Goal: Obtain resource: Obtain resource

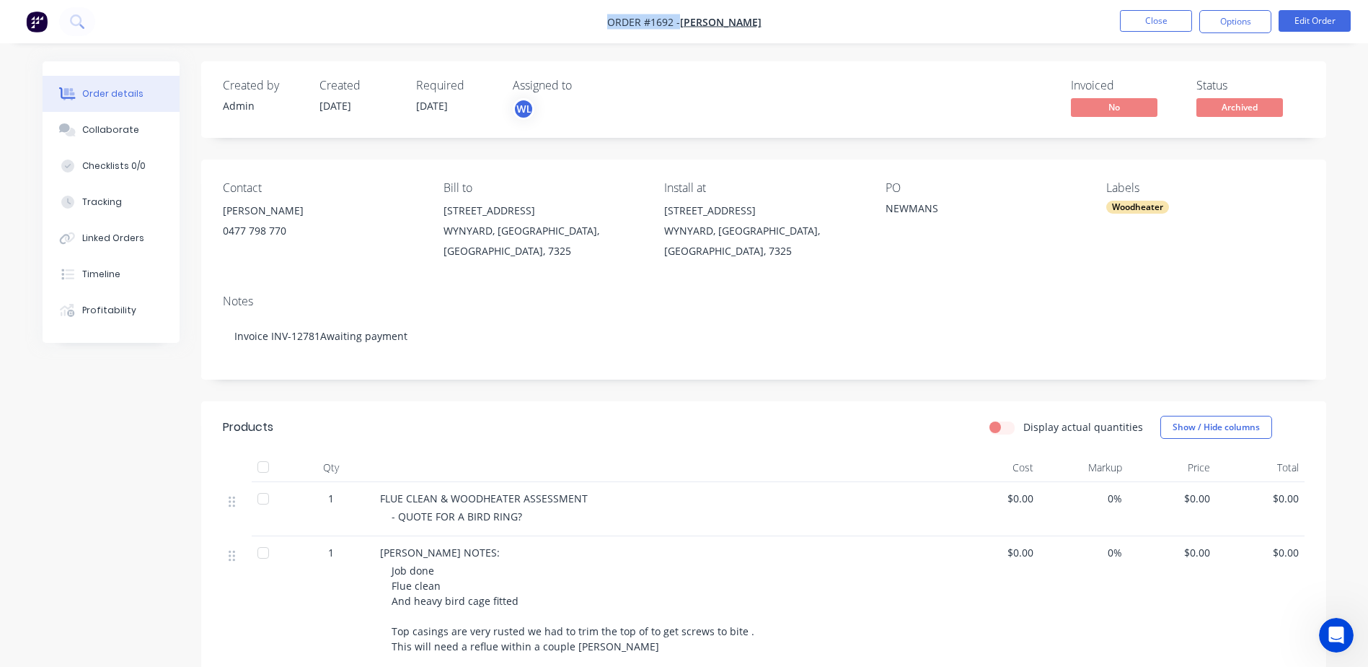
drag, startPoint x: 606, startPoint y: 22, endPoint x: 677, endPoint y: 17, distance: 70.9
click at [677, 17] on span "Order #1692 -" at bounding box center [643, 22] width 73 height 14
copy span "Order #1692 -"
click at [1165, 27] on button "Close" at bounding box center [1156, 21] width 72 height 22
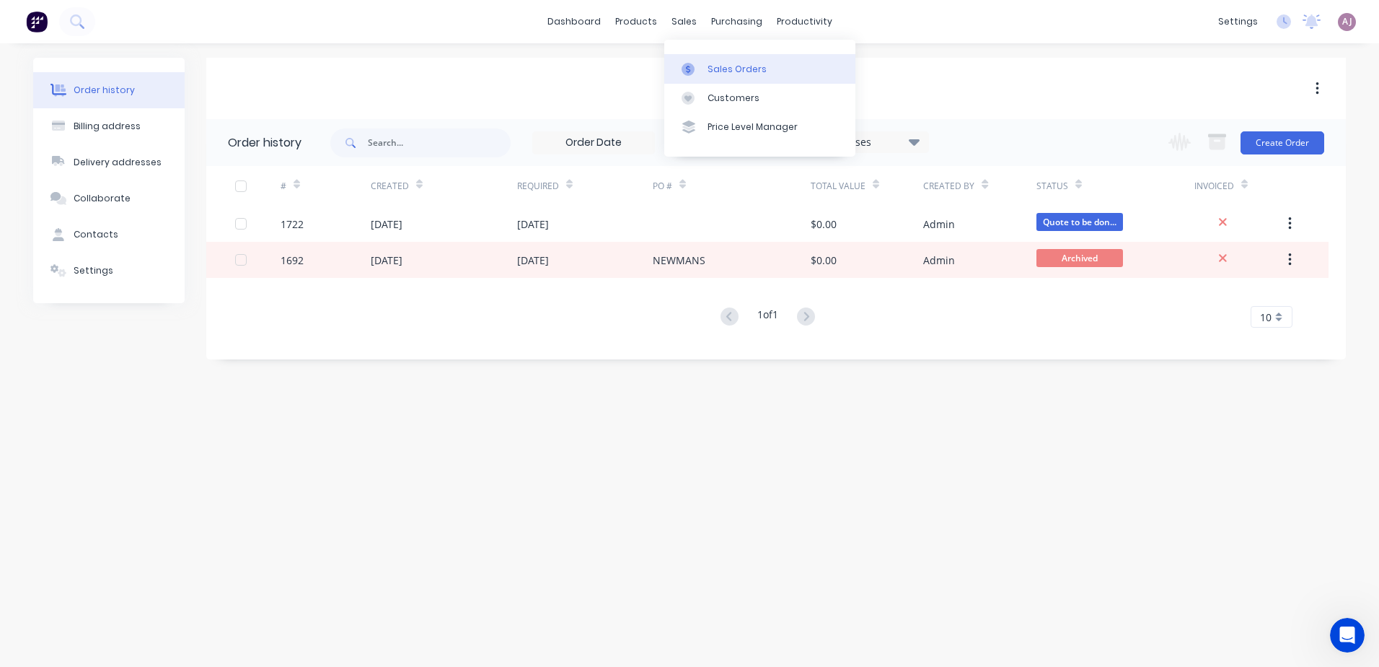
click at [701, 69] on div at bounding box center [693, 69] width 22 height 13
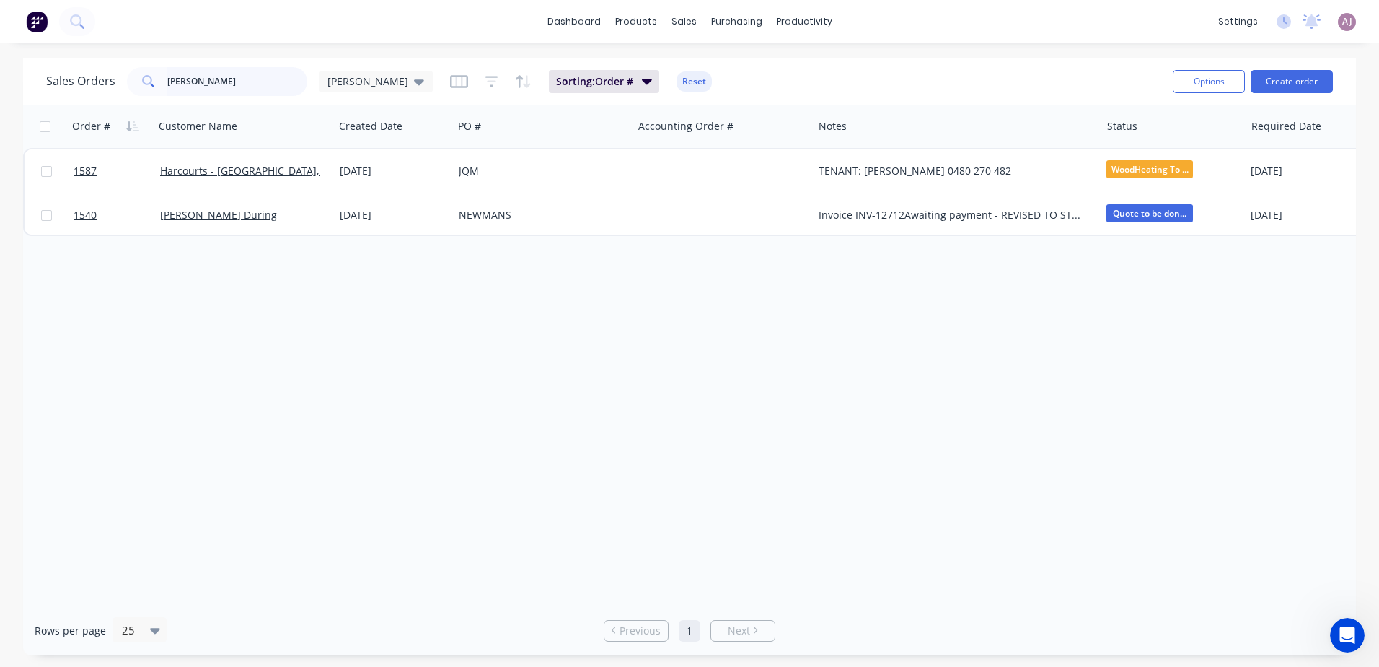
click at [214, 91] on input "[PERSON_NAME]" at bounding box center [237, 81] width 141 height 29
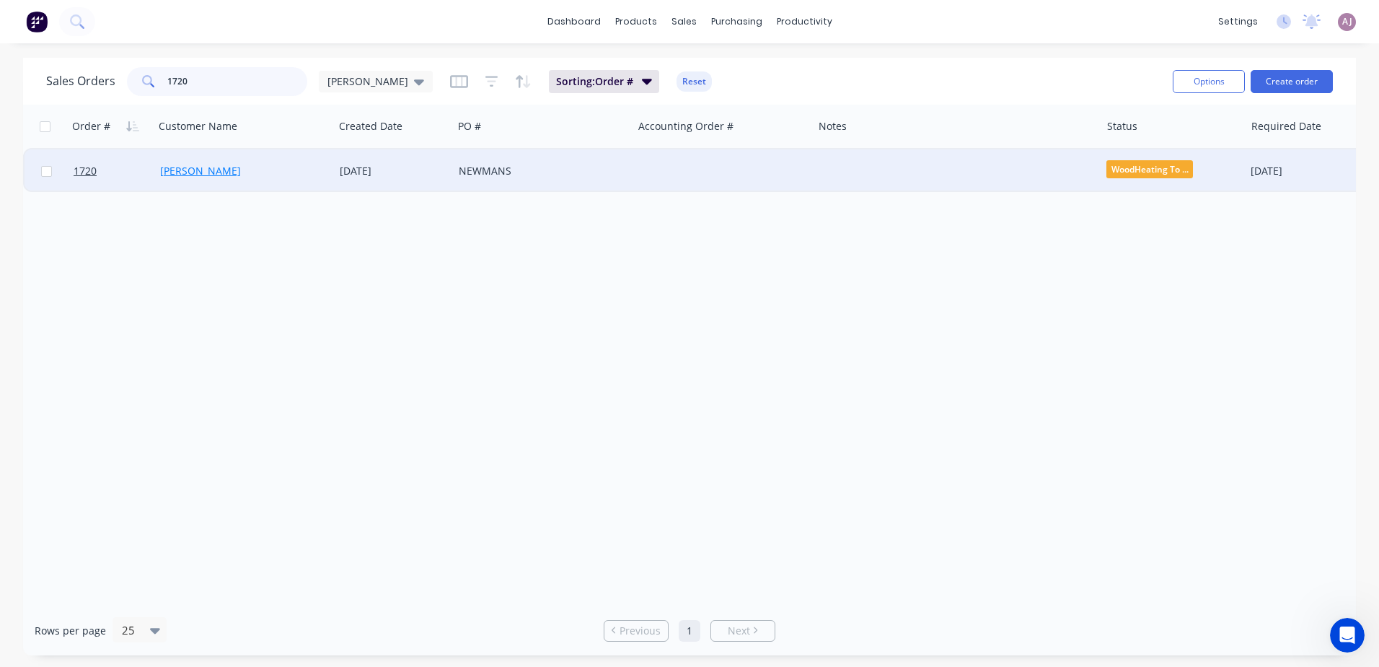
type input "1720"
click at [190, 166] on link "[PERSON_NAME]" at bounding box center [200, 171] width 81 height 14
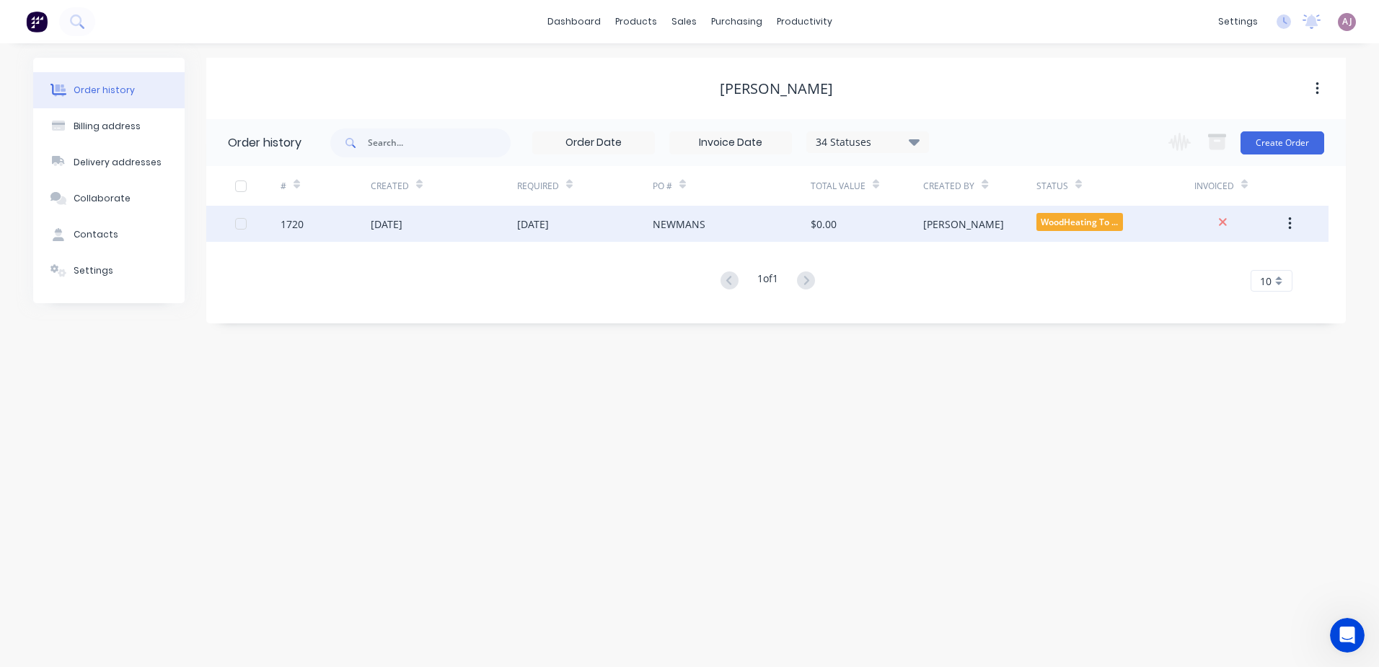
click at [689, 220] on div "NEWMANS" at bounding box center [679, 223] width 53 height 15
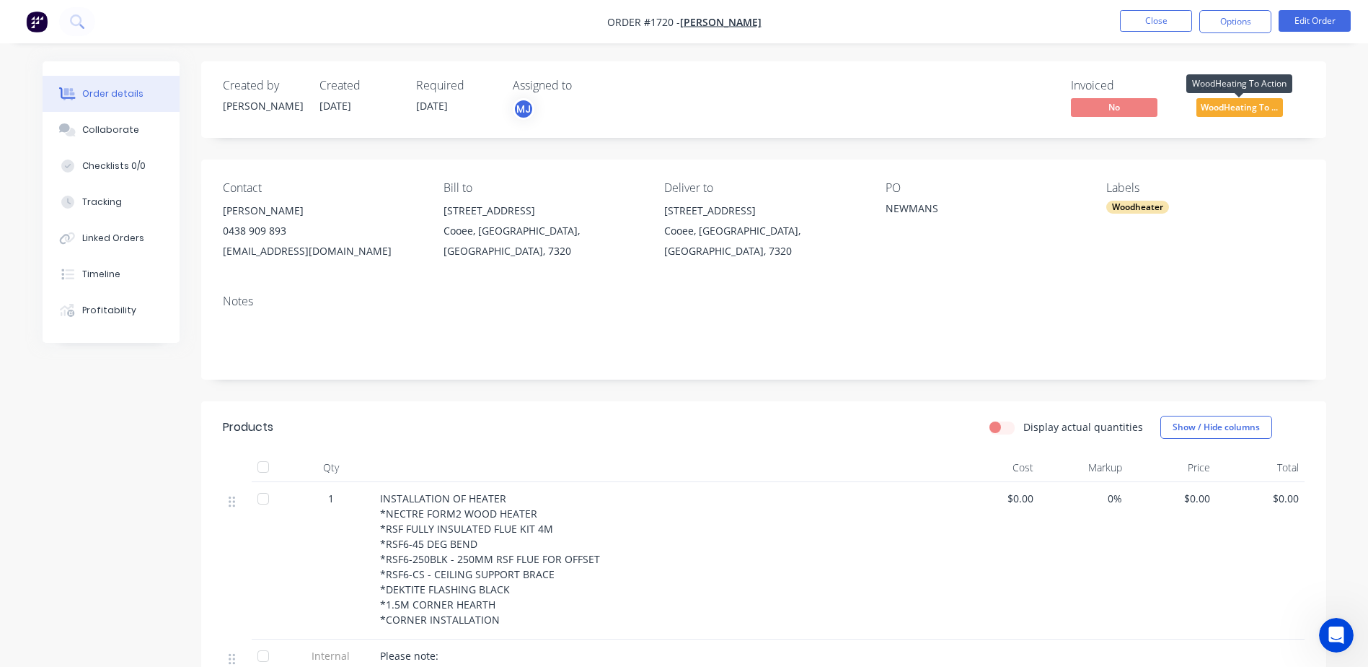
click at [1233, 111] on span "WoodHeating To ..." at bounding box center [1240, 107] width 87 height 18
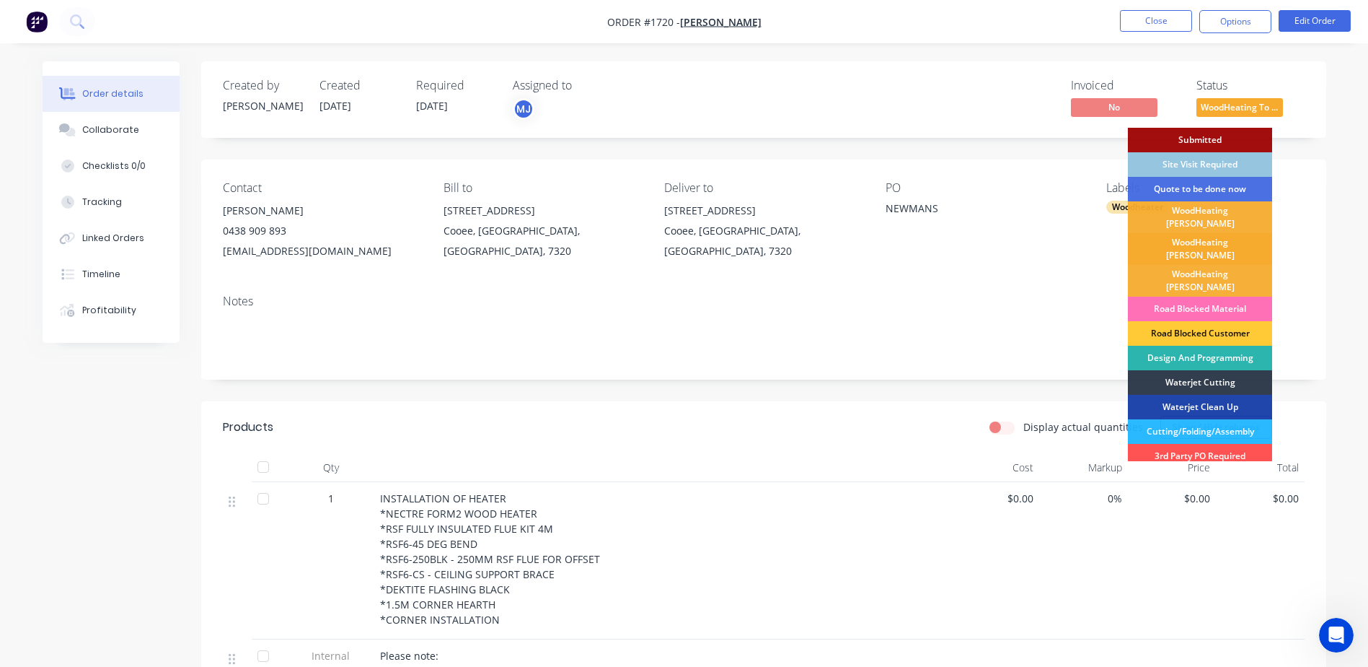
click at [1202, 233] on div "WoodHeating [PERSON_NAME]" at bounding box center [1200, 249] width 144 height 32
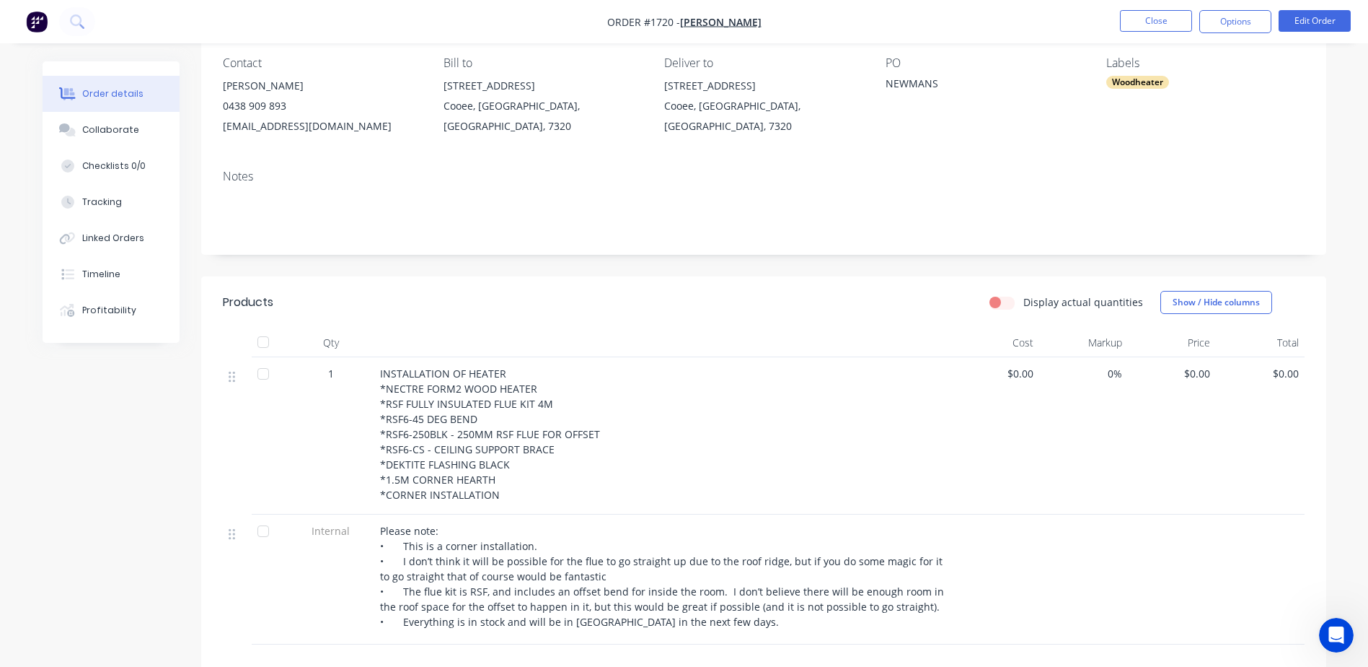
scroll to position [144, 0]
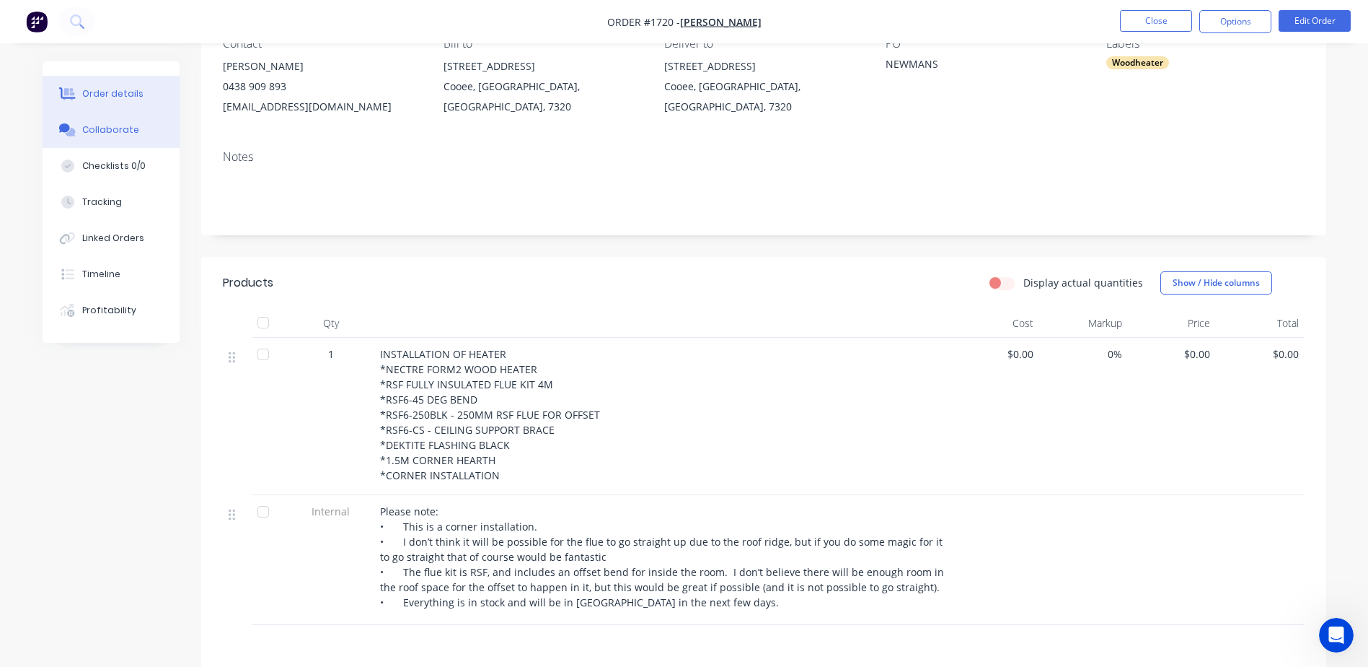
click at [122, 126] on div "Collaborate" at bounding box center [110, 129] width 57 height 13
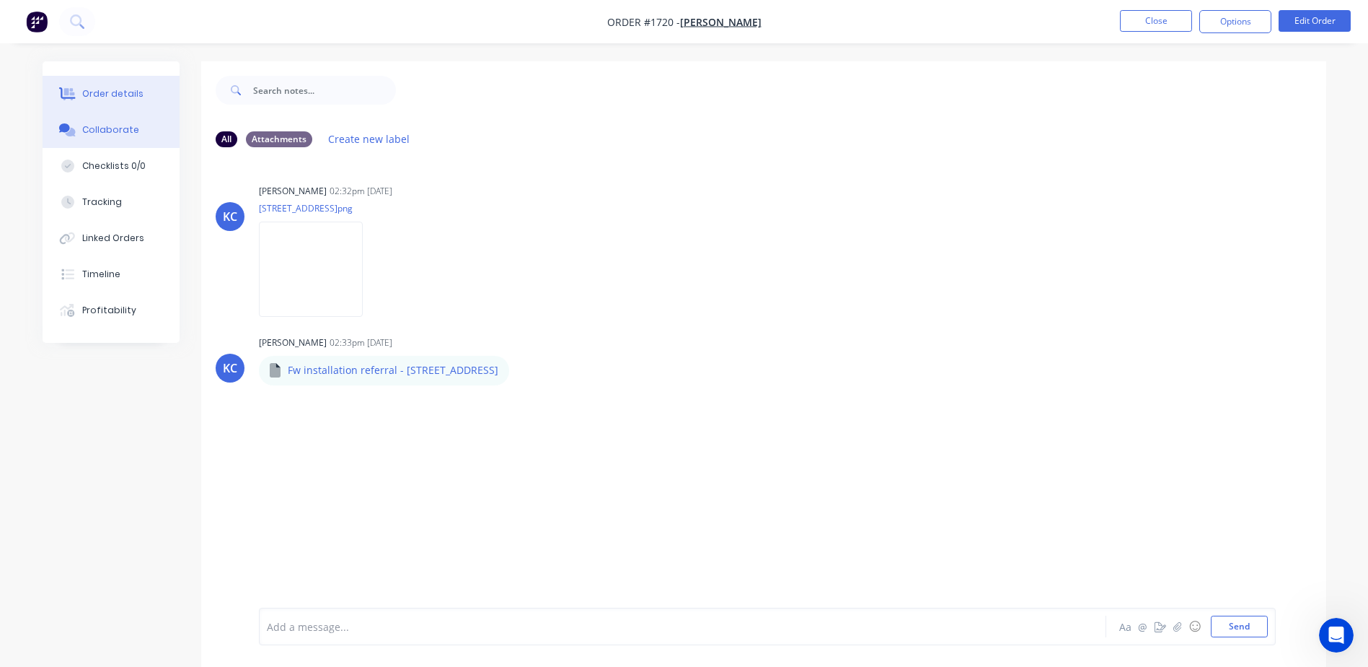
click at [102, 91] on div "Order details" at bounding box center [112, 93] width 61 height 13
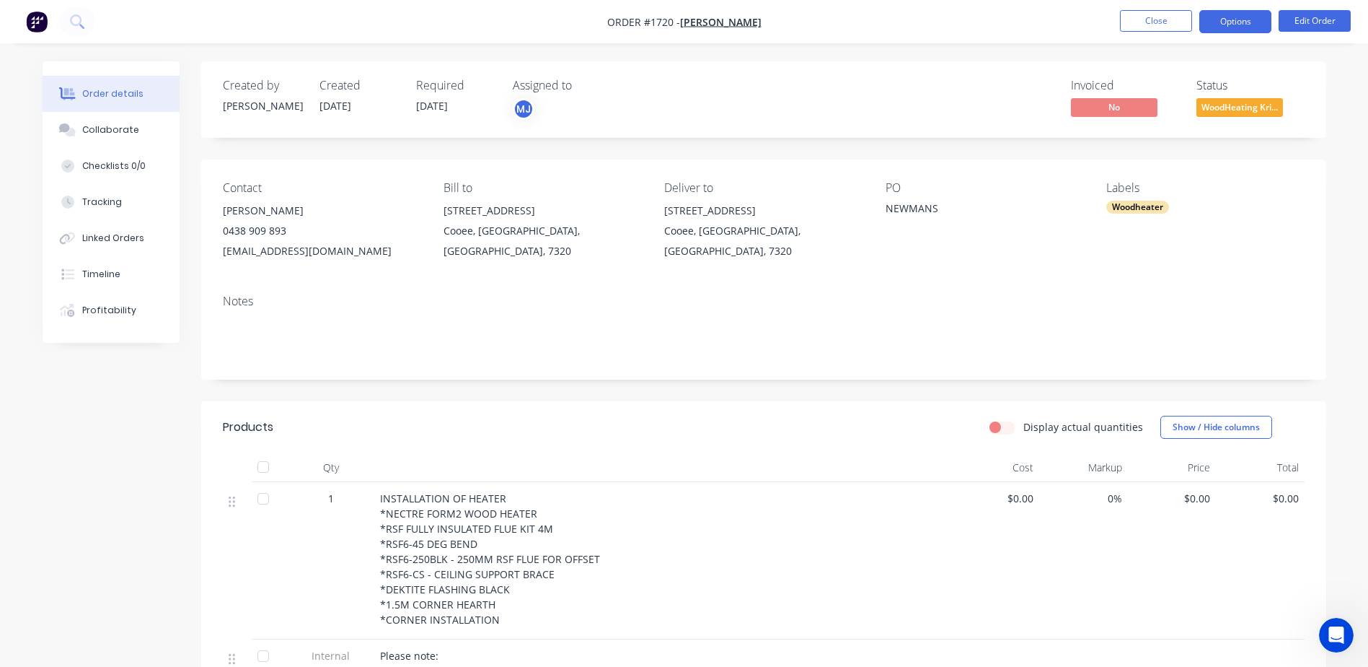
click at [1234, 25] on button "Options" at bounding box center [1236, 21] width 72 height 23
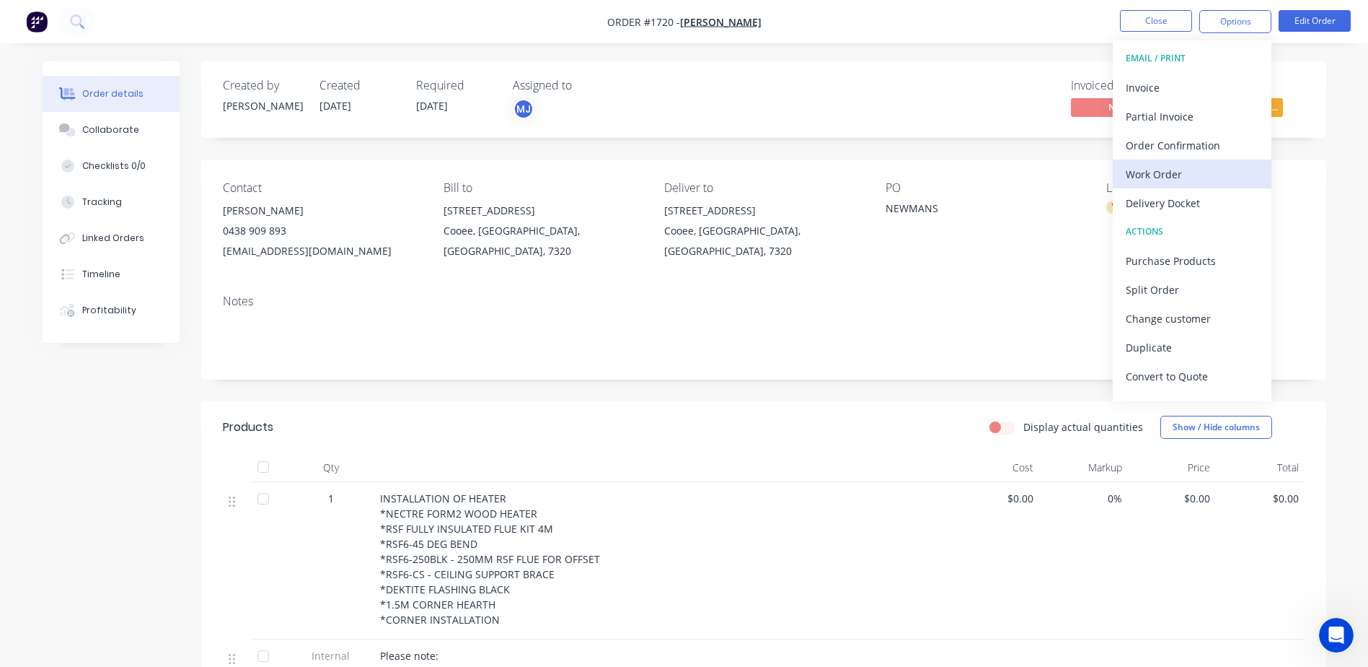
click at [1171, 179] on div "Work Order" at bounding box center [1192, 174] width 133 height 21
click at [1171, 179] on div "Custom" at bounding box center [1192, 174] width 133 height 21
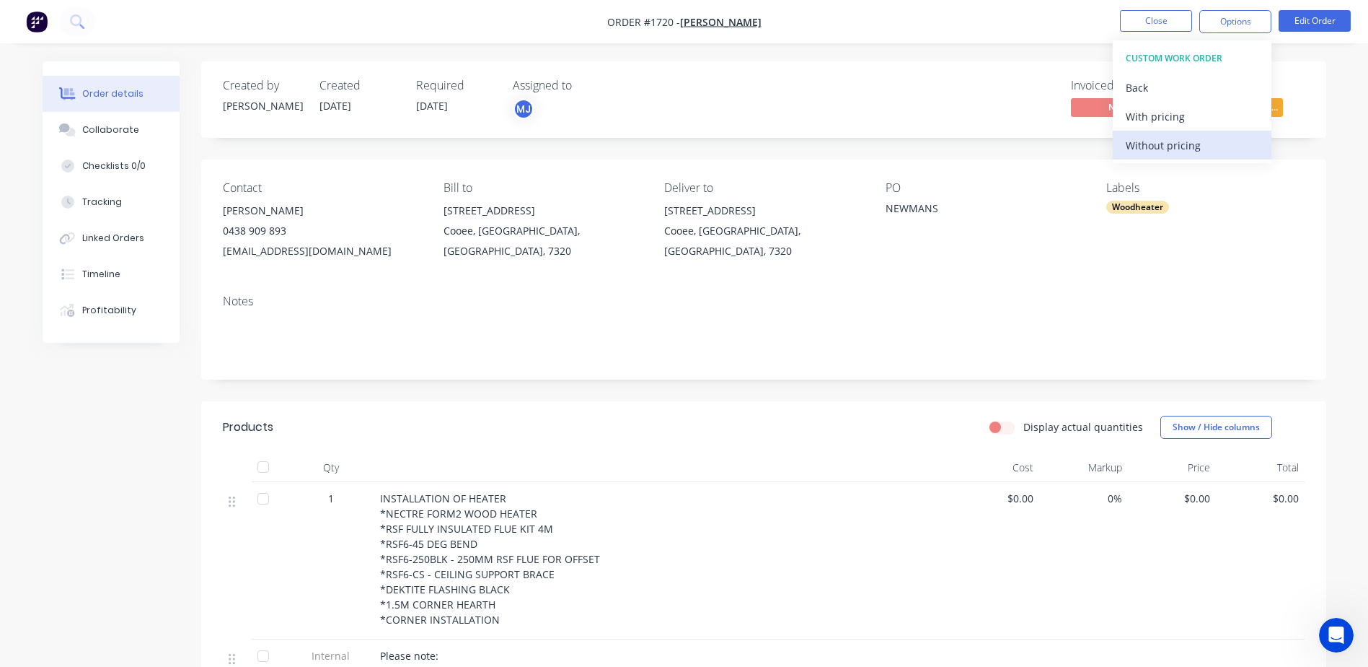
click at [1170, 146] on div "Without pricing" at bounding box center [1192, 145] width 133 height 21
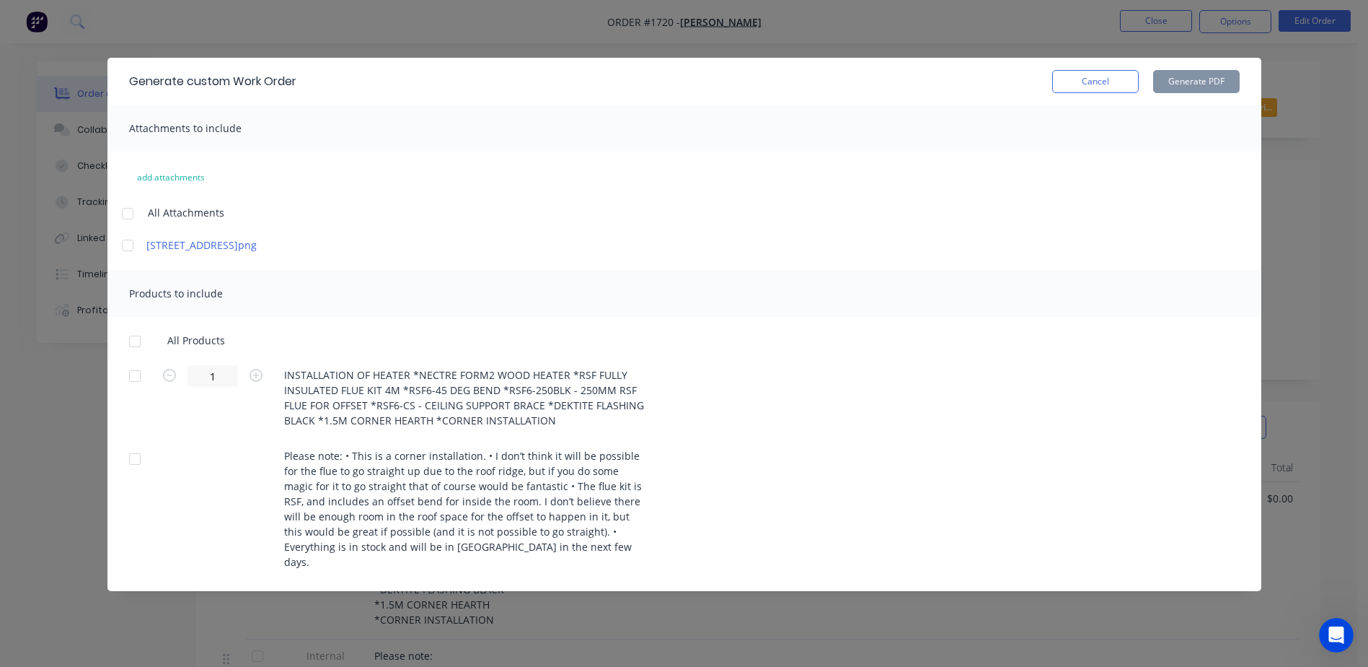
click at [136, 214] on div at bounding box center [127, 213] width 29 height 29
drag, startPoint x: 131, startPoint y: 340, endPoint x: 152, endPoint y: 329, distance: 23.9
click at [131, 340] on div at bounding box center [134, 341] width 29 height 29
click at [1208, 85] on button "Generate PDF" at bounding box center [1196, 81] width 87 height 23
click at [1111, 94] on div "Generate custom Work Order Cancel Generate PDF" at bounding box center [684, 81] width 1154 height 47
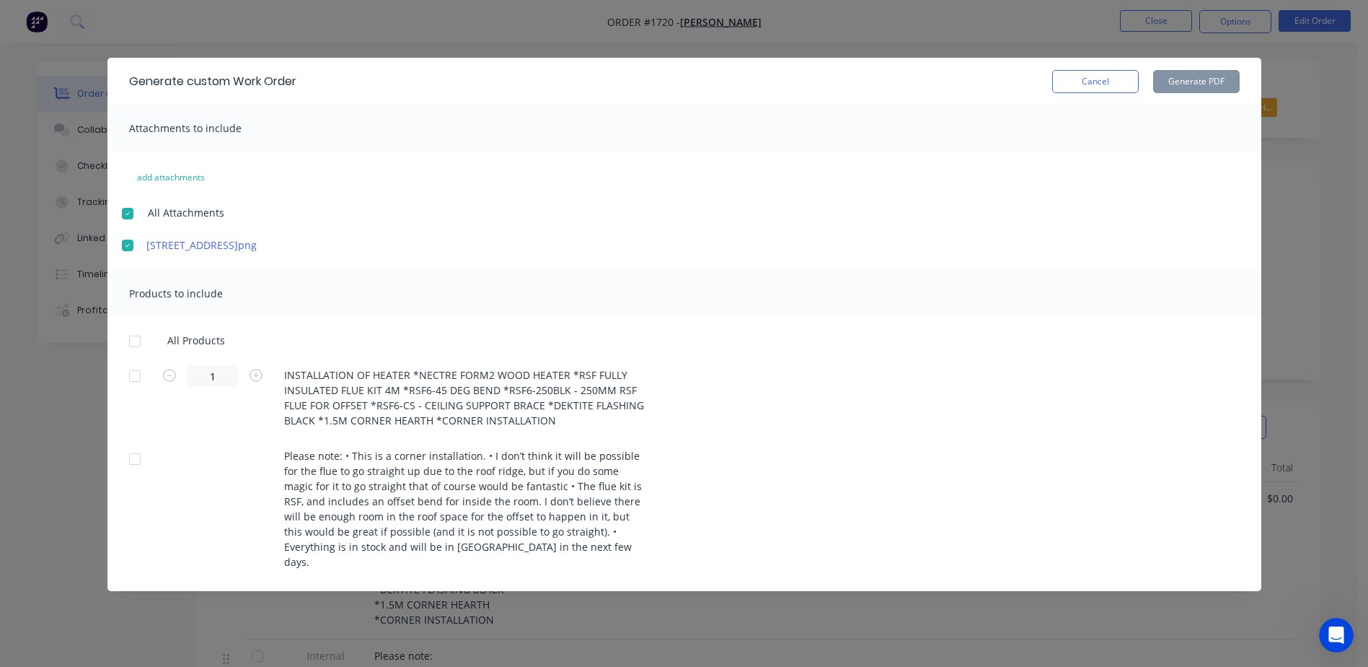
click at [1097, 87] on button "Cancel" at bounding box center [1095, 81] width 87 height 23
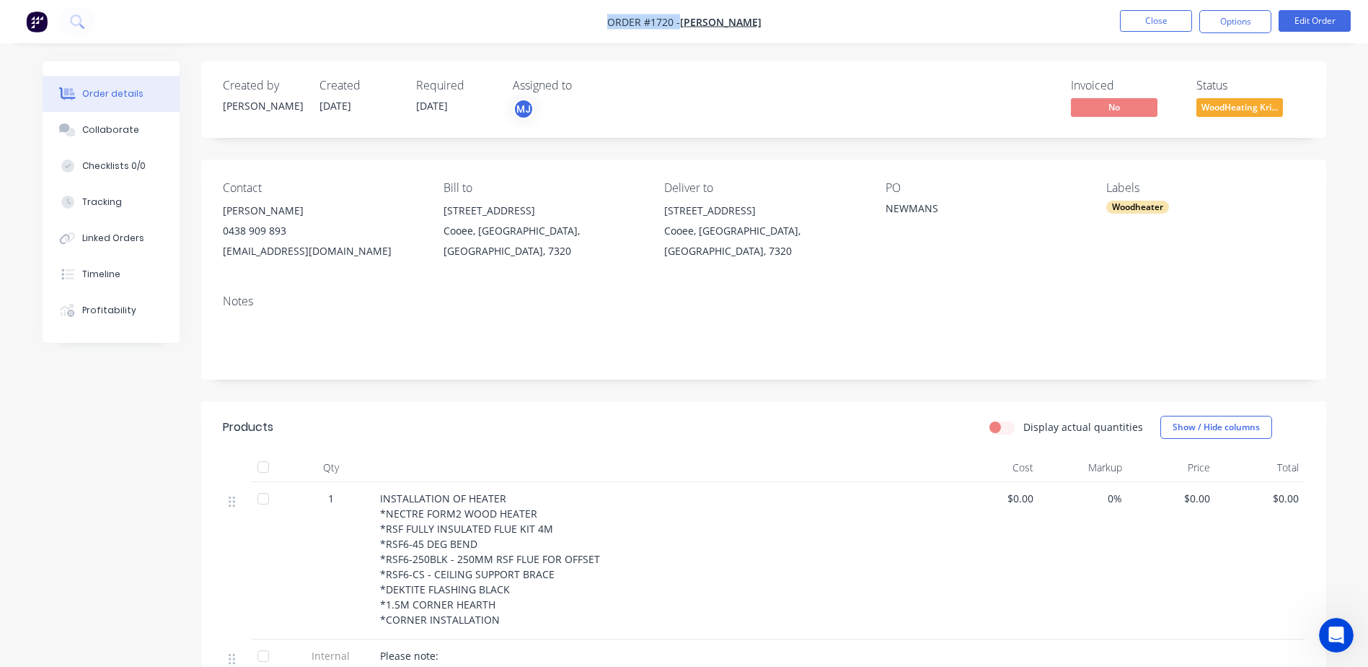
drag, startPoint x: 629, startPoint y: 24, endPoint x: 615, endPoint y: 26, distance: 14.6
click at [615, 26] on nav "Order #1720 - [PERSON_NAME] Close Options Edit Order" at bounding box center [684, 21] width 1368 height 43
copy div "Order #1720 - [PERSON_NAME] Close Options Edit Order"
drag, startPoint x: 226, startPoint y: 209, endPoint x: 243, endPoint y: 215, distance: 18.2
click at [243, 215] on div "[PERSON_NAME]" at bounding box center [322, 211] width 198 height 20
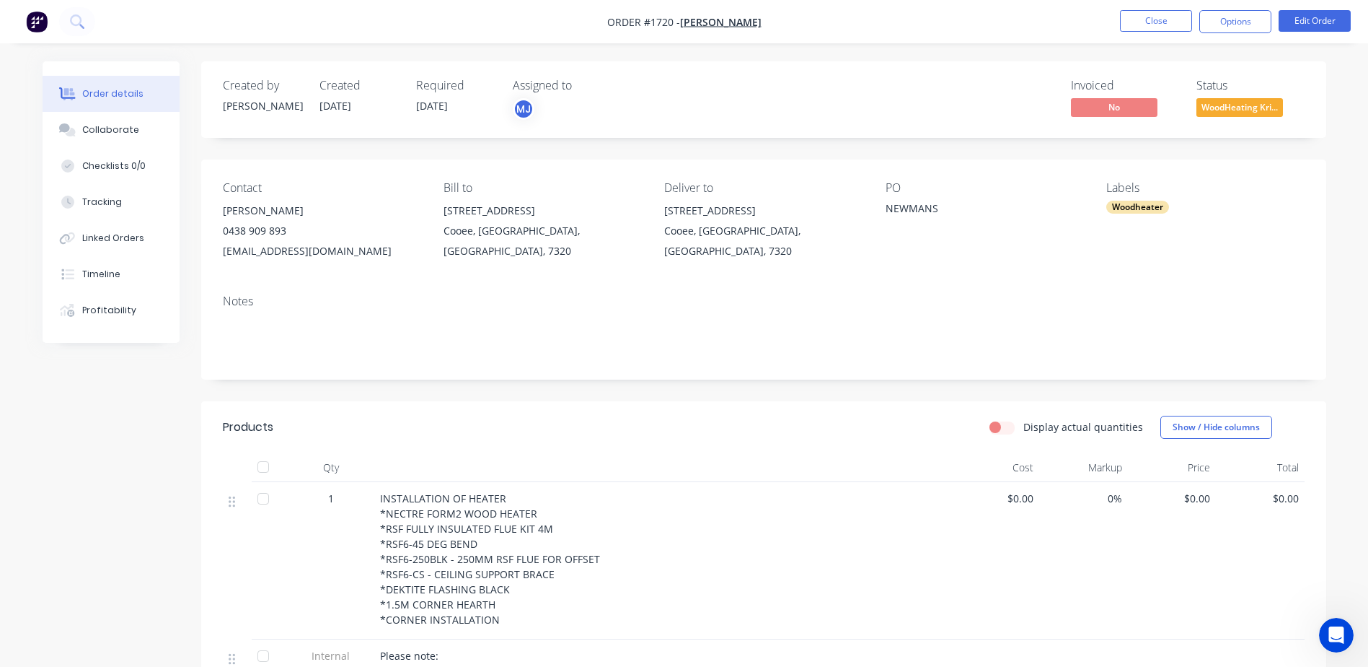
drag, startPoint x: 243, startPoint y: 215, endPoint x: 224, endPoint y: 208, distance: 19.8
click at [224, 208] on div "[PERSON_NAME]" at bounding box center [322, 211] width 198 height 20
copy div "[PERSON_NAME]"
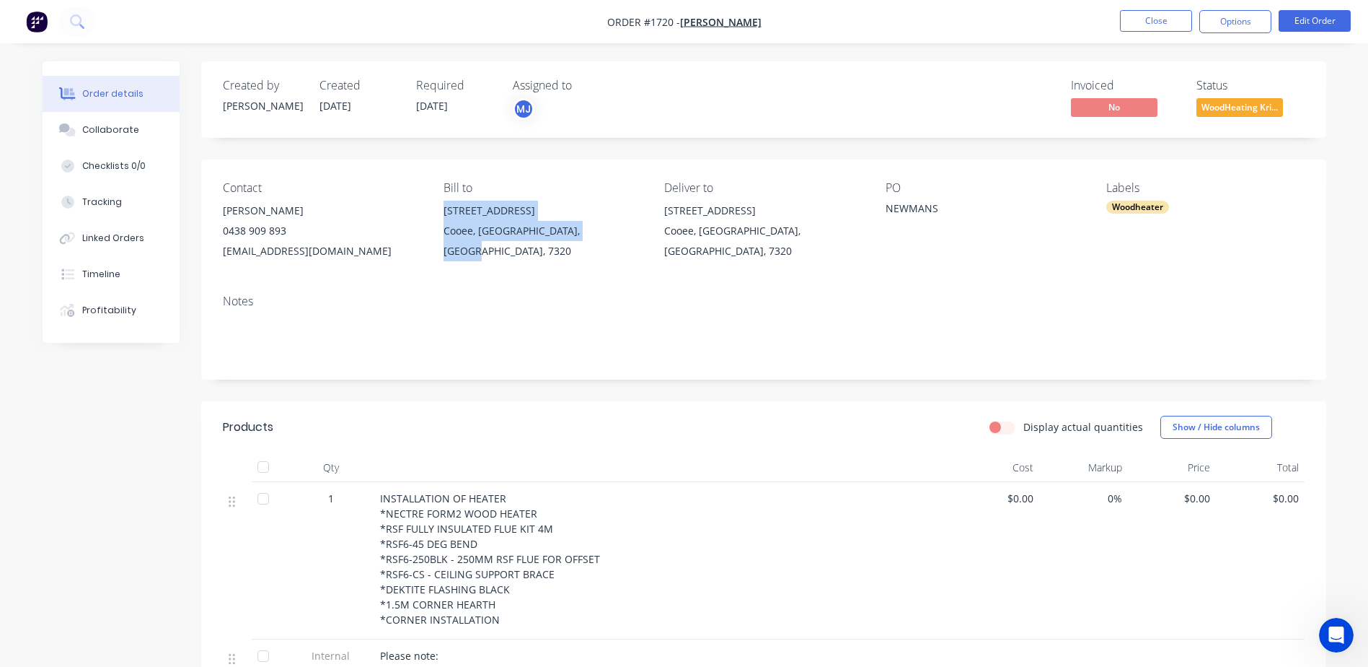
drag, startPoint x: 443, startPoint y: 212, endPoint x: 596, endPoint y: 237, distance: 154.9
click at [596, 237] on div "[STREET_ADDRESS]" at bounding box center [543, 231] width 198 height 61
copy div "[STREET_ADDRESS]"
